Goal: Communication & Community: Answer question/provide support

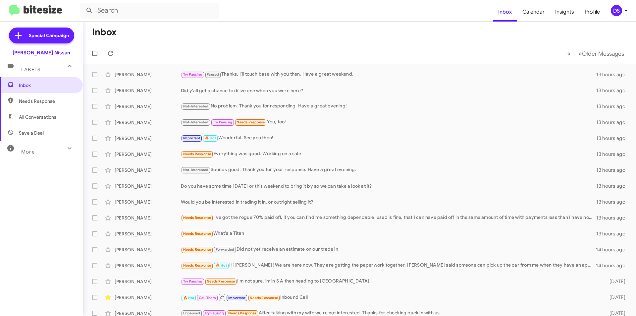
click at [43, 132] on span "Save a Deal" at bounding box center [41, 133] width 83 height 16
type input "in:not-interested"
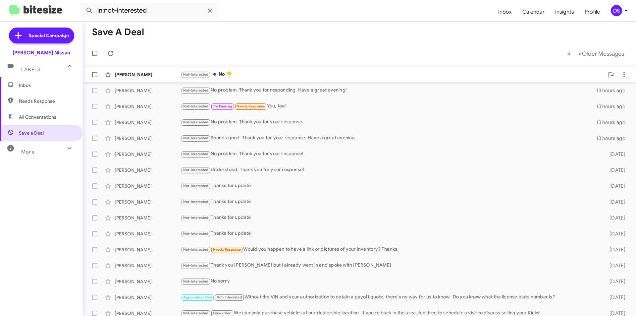
click at [155, 74] on div "[PERSON_NAME]" at bounding box center [148, 74] width 66 height 7
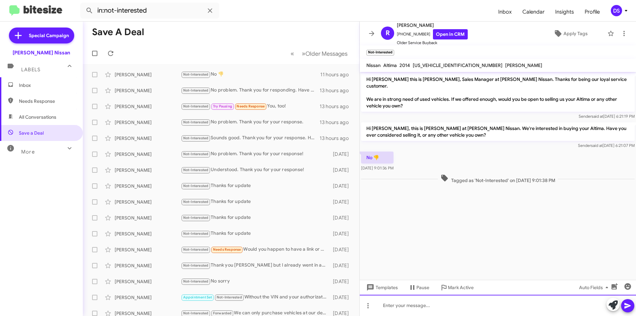
click at [399, 304] on div at bounding box center [498, 304] width 276 height 21
click at [634, 302] on button at bounding box center [627, 305] width 13 height 13
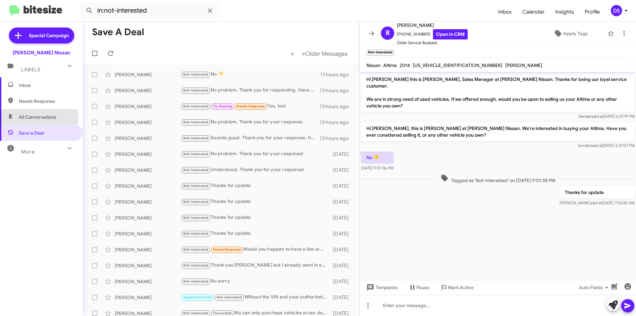
click at [31, 116] on span "All Conversations" at bounding box center [37, 117] width 37 height 7
type input "in:all-conversations"
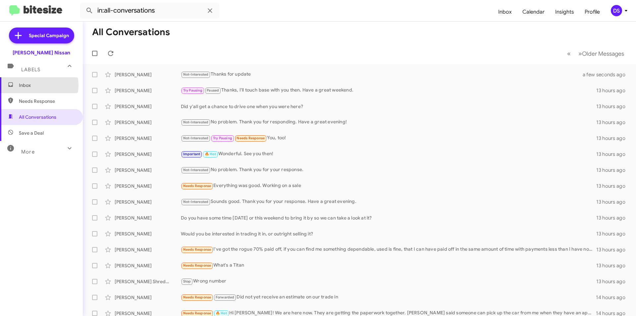
click at [35, 85] on span "Inbox" at bounding box center [47, 85] width 56 height 7
